Goal: Information Seeking & Learning: Learn about a topic

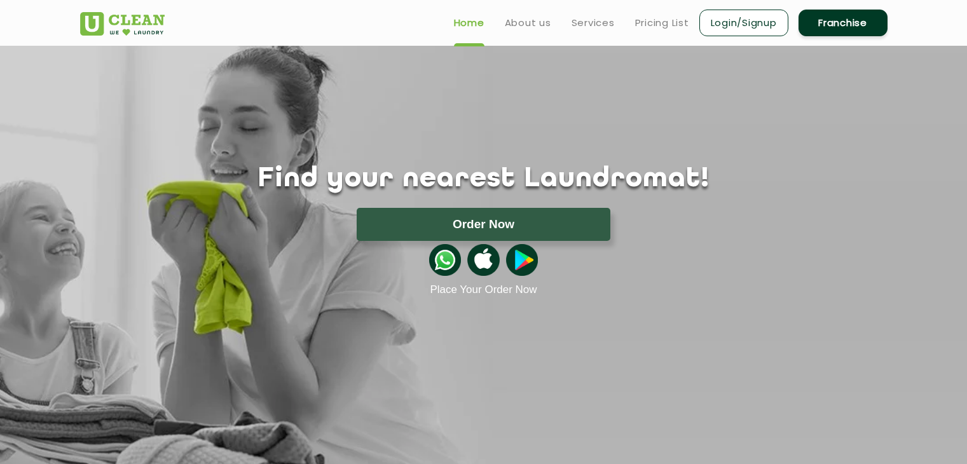
scroll to position [76, 0]
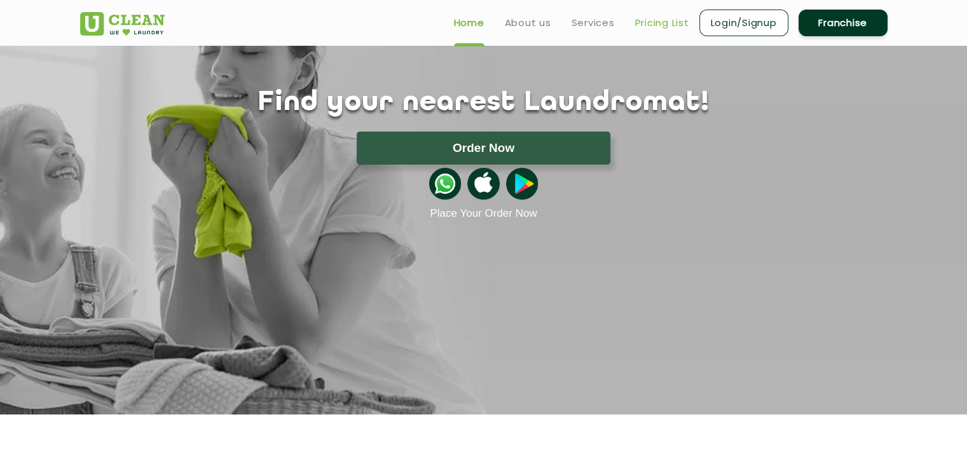
click at [667, 17] on link "Pricing List" at bounding box center [662, 22] width 54 height 15
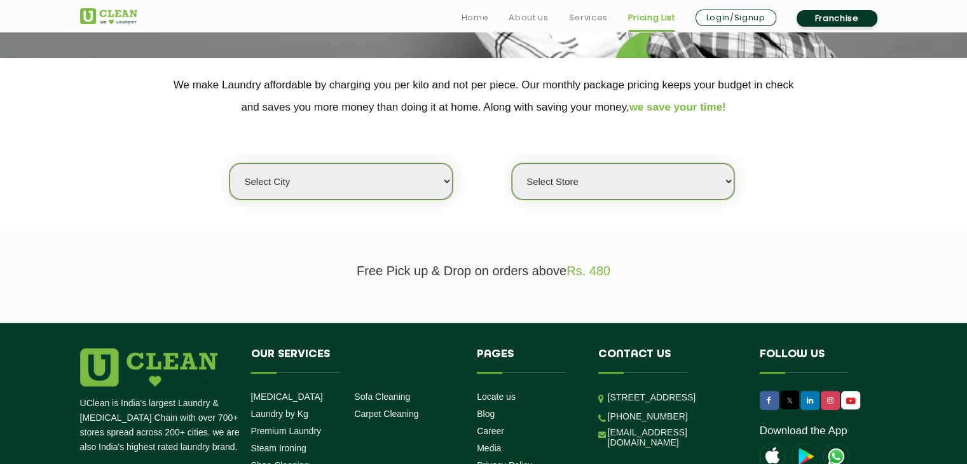
scroll to position [234, 0]
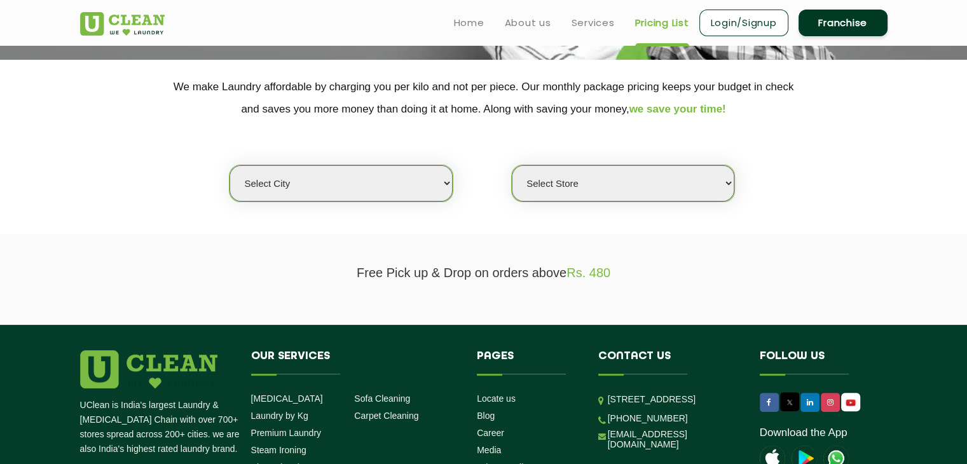
click at [335, 174] on select "Select city [GEOGRAPHIC_DATA] [GEOGRAPHIC_DATA] [GEOGRAPHIC_DATA] [GEOGRAPHIC_D…" at bounding box center [341, 183] width 223 height 36
select select "202"
click at [230, 165] on select "Select city [GEOGRAPHIC_DATA] [GEOGRAPHIC_DATA] [GEOGRAPHIC_DATA] [GEOGRAPHIC_D…" at bounding box center [341, 183] width 223 height 36
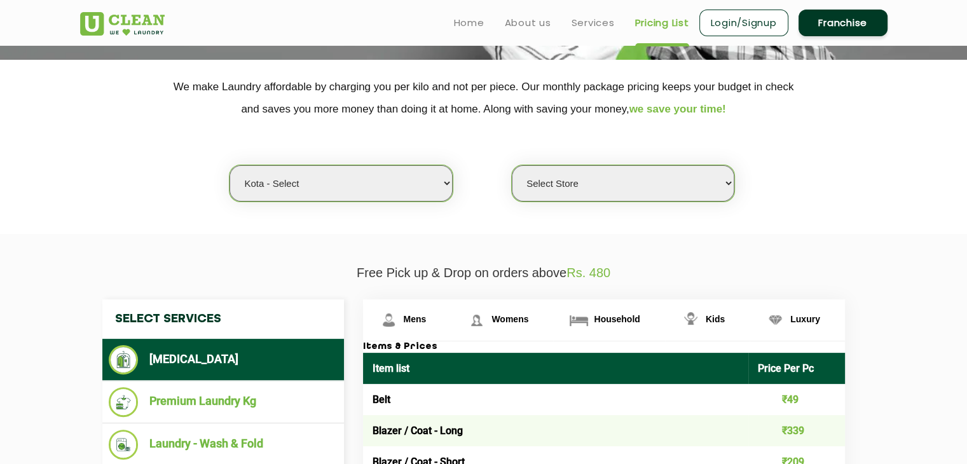
click at [562, 182] on select "Select Store [GEOGRAPHIC_DATA]" at bounding box center [623, 183] width 223 height 36
select select "598"
click at [512, 165] on select "Select Store [GEOGRAPHIC_DATA]" at bounding box center [623, 183] width 223 height 36
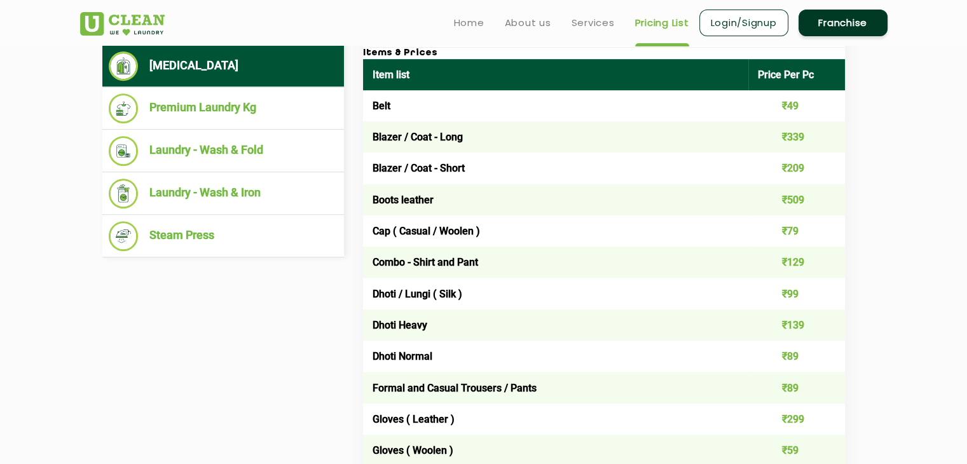
scroll to position [526, 0]
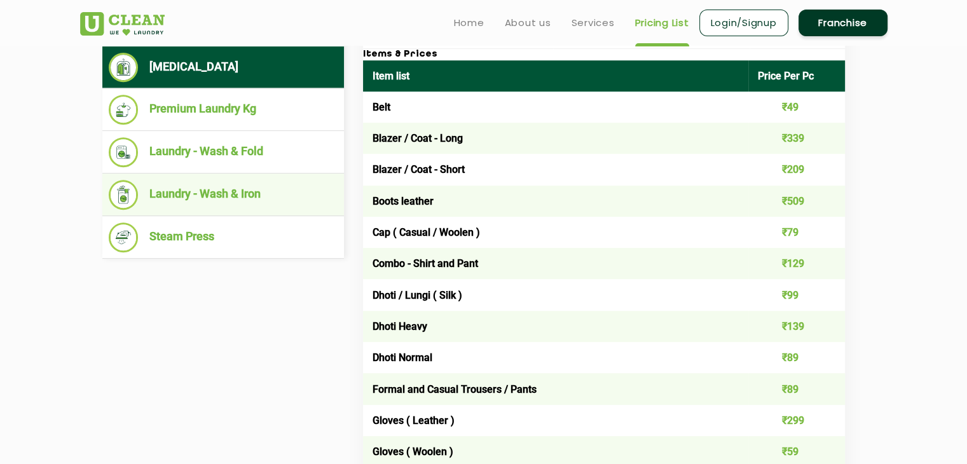
click at [174, 207] on li "Laundry - Wash & Iron" at bounding box center [223, 195] width 229 height 30
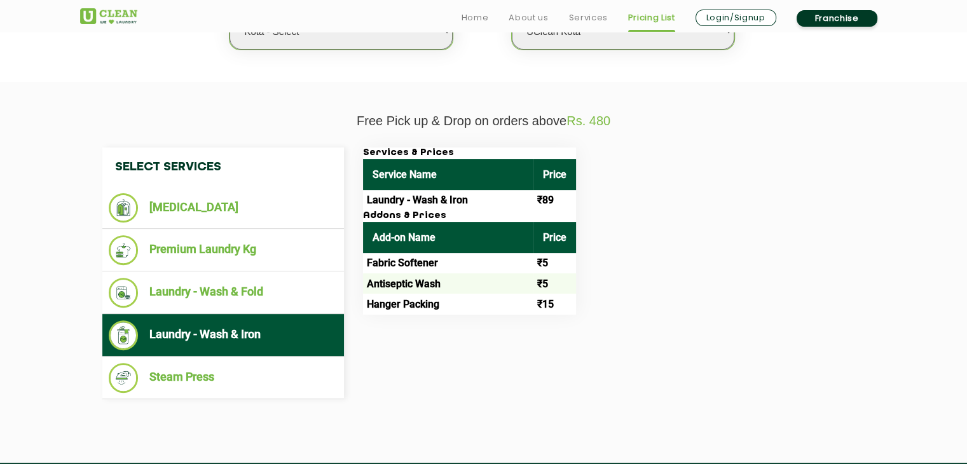
scroll to position [388, 0]
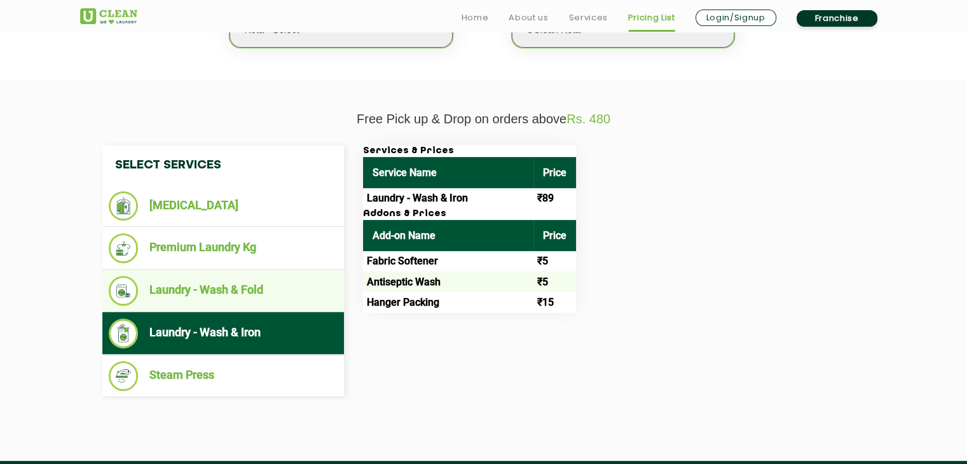
click at [247, 283] on li "Laundry - Wash & Fold" at bounding box center [223, 291] width 229 height 30
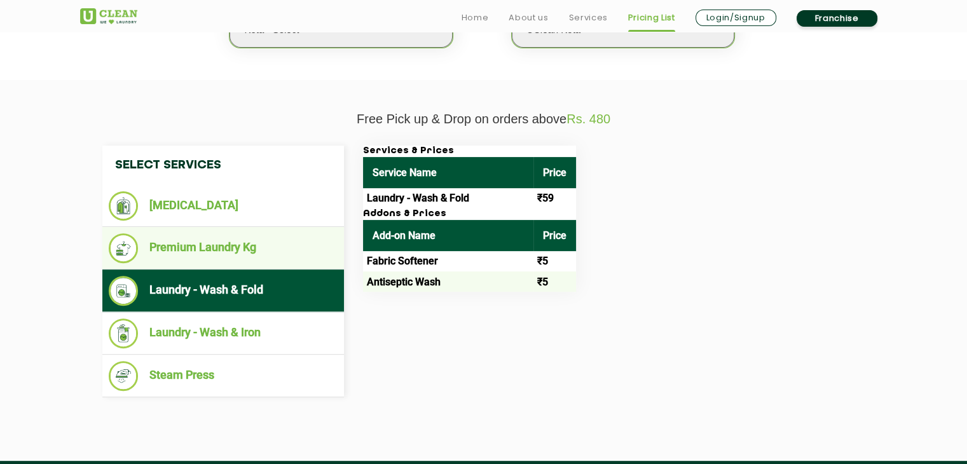
click at [255, 254] on li "Premium Laundry Kg" at bounding box center [223, 248] width 229 height 30
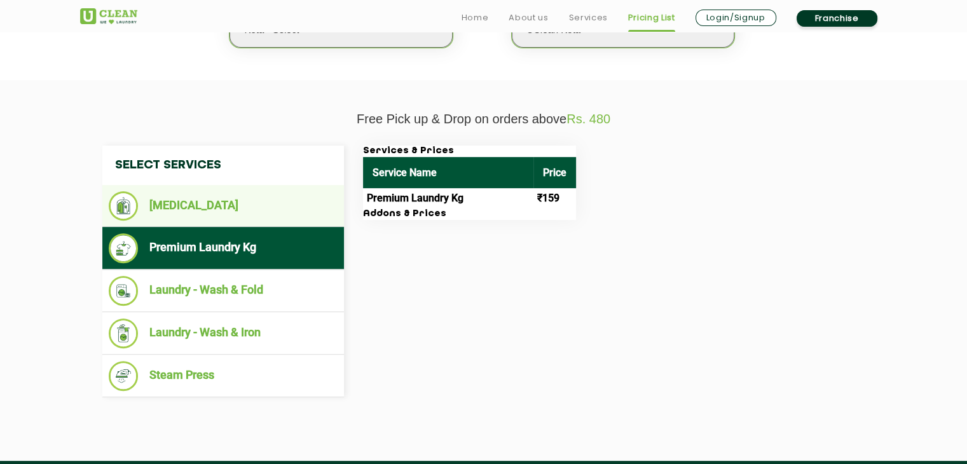
click at [236, 189] on ul "[MEDICAL_DATA]" at bounding box center [223, 206] width 242 height 42
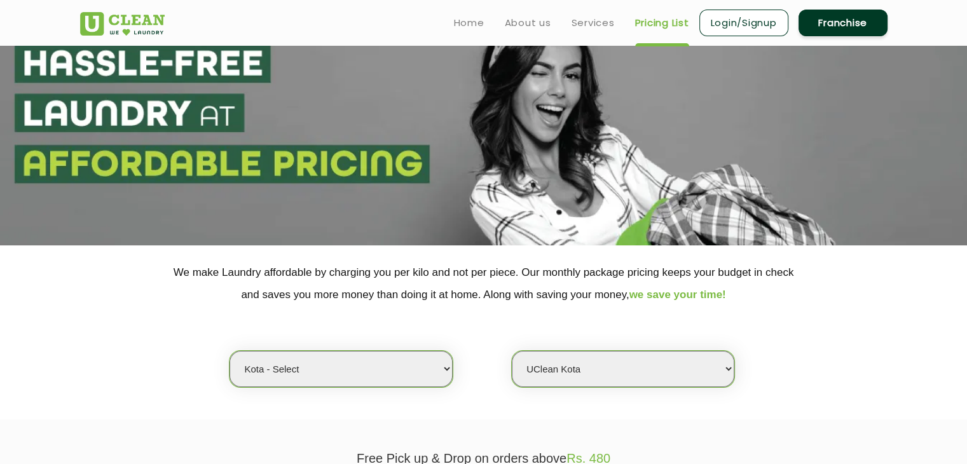
scroll to position [0, 0]
